Goal: Navigation & Orientation: Understand site structure

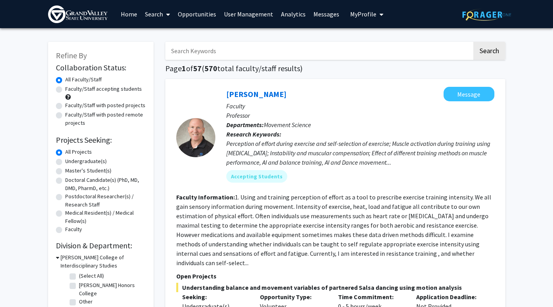
click at [153, 18] on link "Search" at bounding box center [157, 13] width 33 height 27
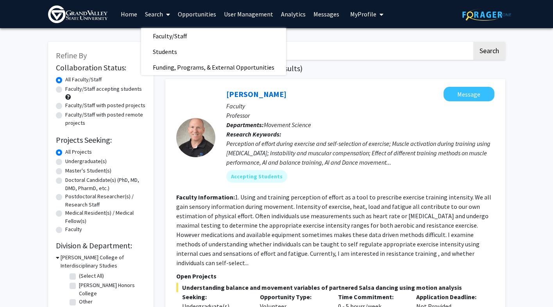
click at [263, 15] on link "User Management" at bounding box center [248, 13] width 57 height 27
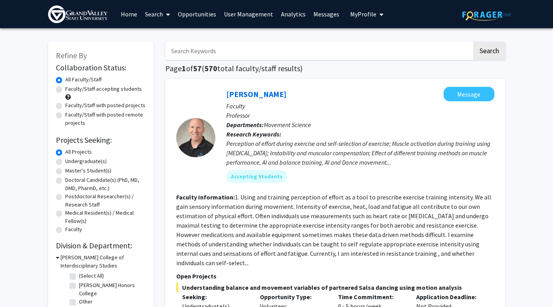
click at [298, 17] on link "Analytics" at bounding box center [293, 13] width 32 height 27
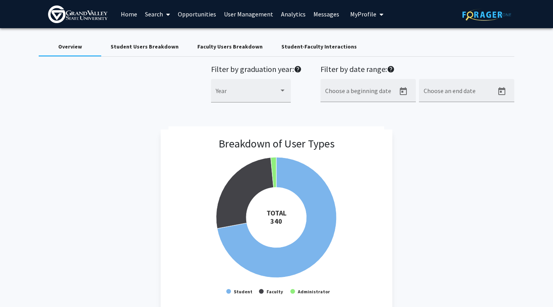
click at [263, 13] on link "User Management" at bounding box center [248, 13] width 57 height 27
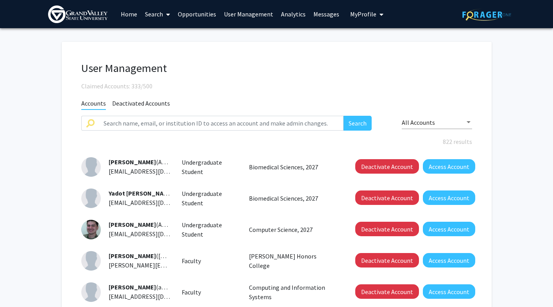
click at [317, 13] on link "Messages" at bounding box center [327, 13] width 34 height 27
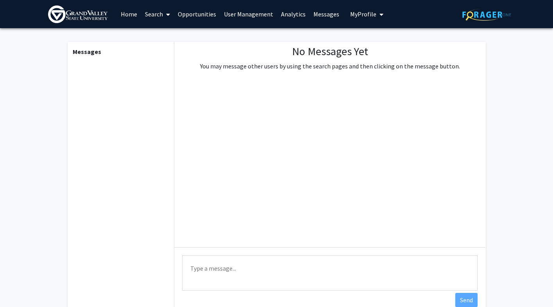
click at [289, 15] on link "Analytics" at bounding box center [293, 13] width 32 height 27
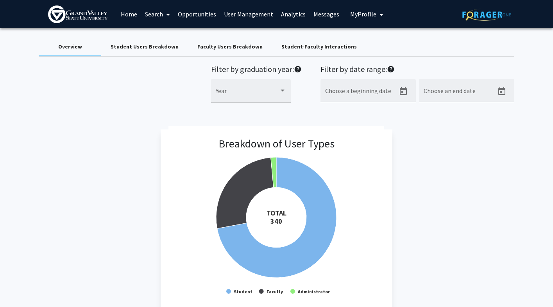
click at [134, 16] on link "Home" at bounding box center [129, 13] width 24 height 27
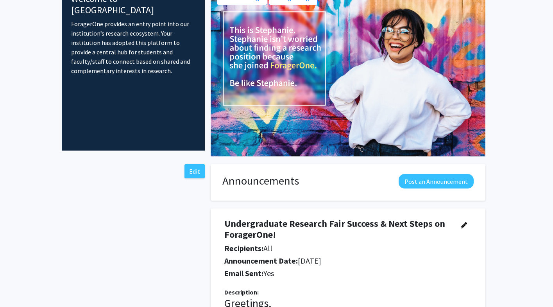
scroll to position [82, 0]
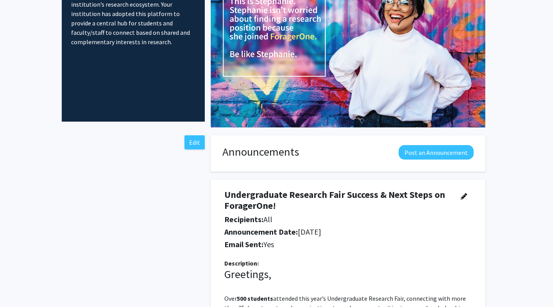
click at [308, 162] on div "Announcements Post an Announcement" at bounding box center [348, 153] width 267 height 17
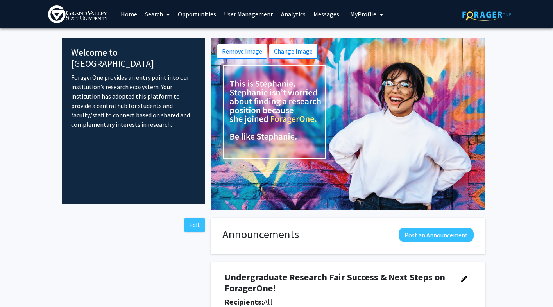
scroll to position [0, 0]
